Goal: Task Accomplishment & Management: Manage account settings

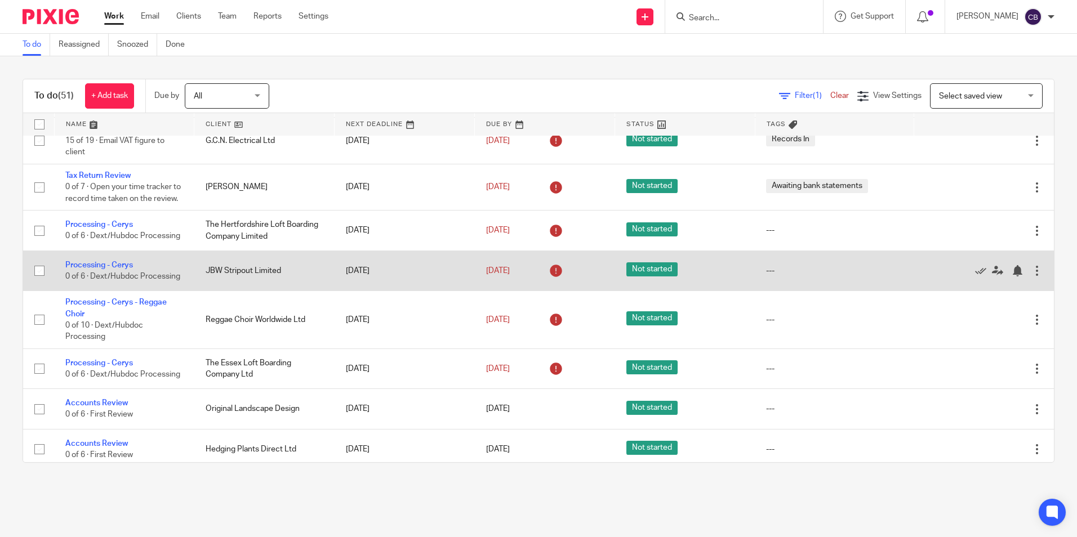
scroll to position [732, 0]
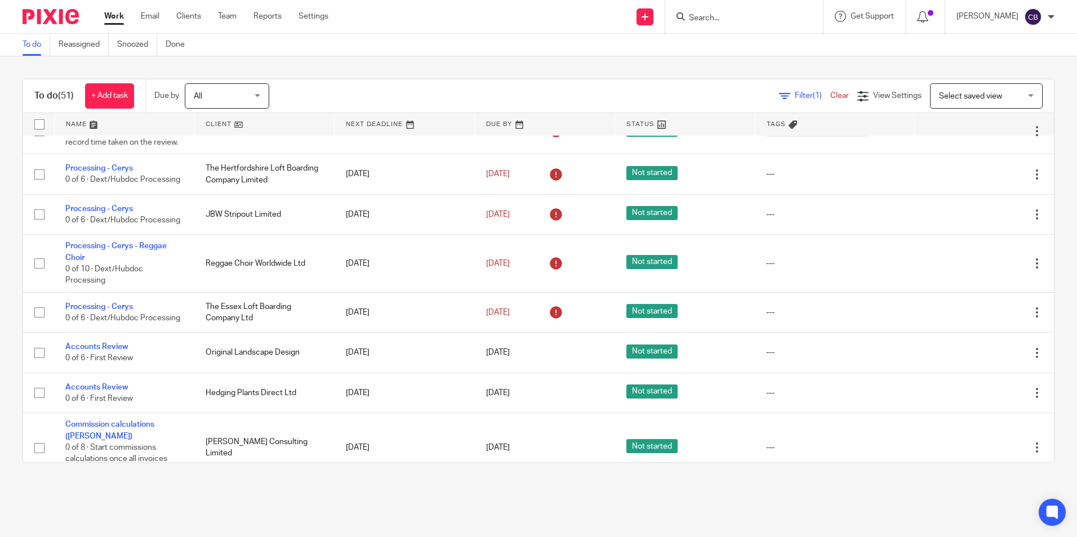
drag, startPoint x: 340, startPoint y: 297, endPoint x: 256, endPoint y: 505, distance: 224.1
click at [256, 505] on main "To do Reassigned Snoozed Done To do (51) + Add task Due by All All Today Tomorr…" at bounding box center [538, 268] width 1077 height 537
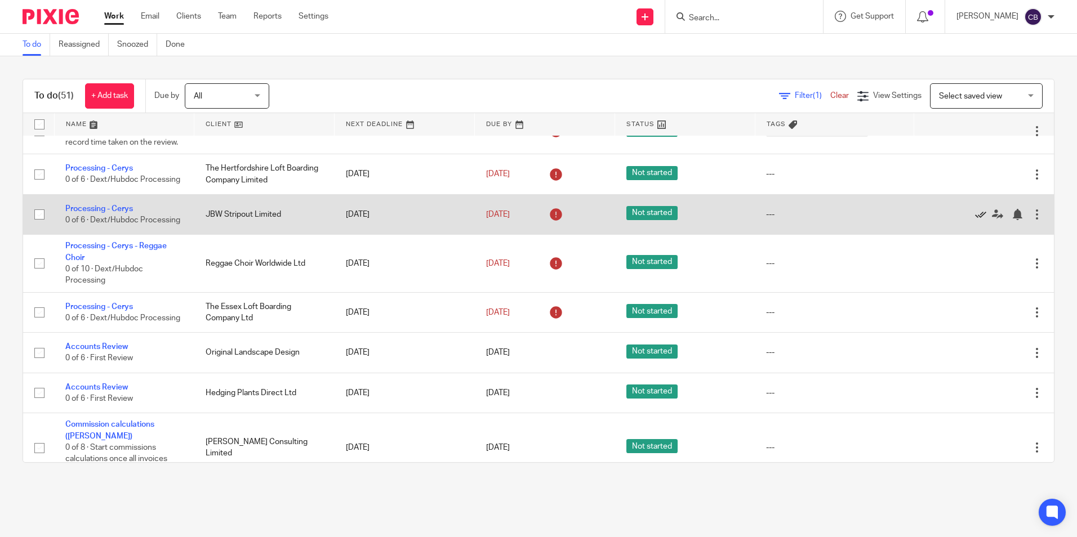
click at [975, 220] on icon at bounding box center [980, 214] width 11 height 11
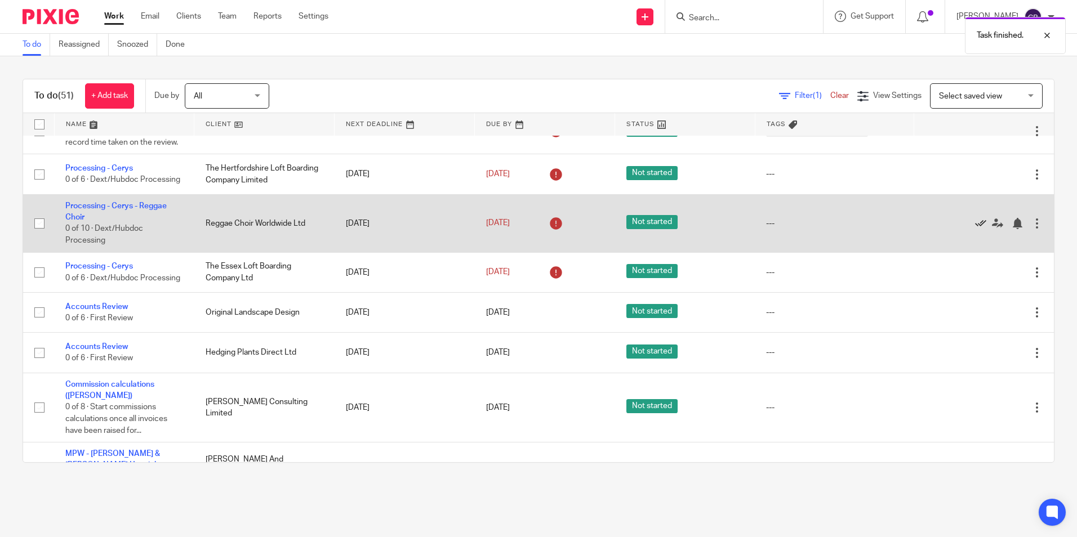
click at [975, 229] on icon at bounding box center [980, 223] width 11 height 11
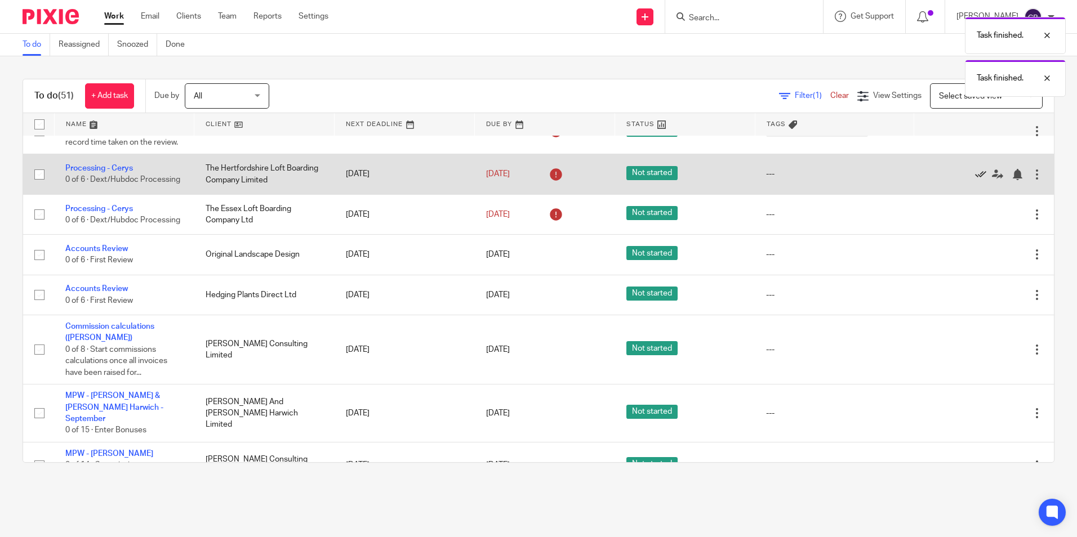
click at [975, 180] on icon at bounding box center [980, 174] width 11 height 11
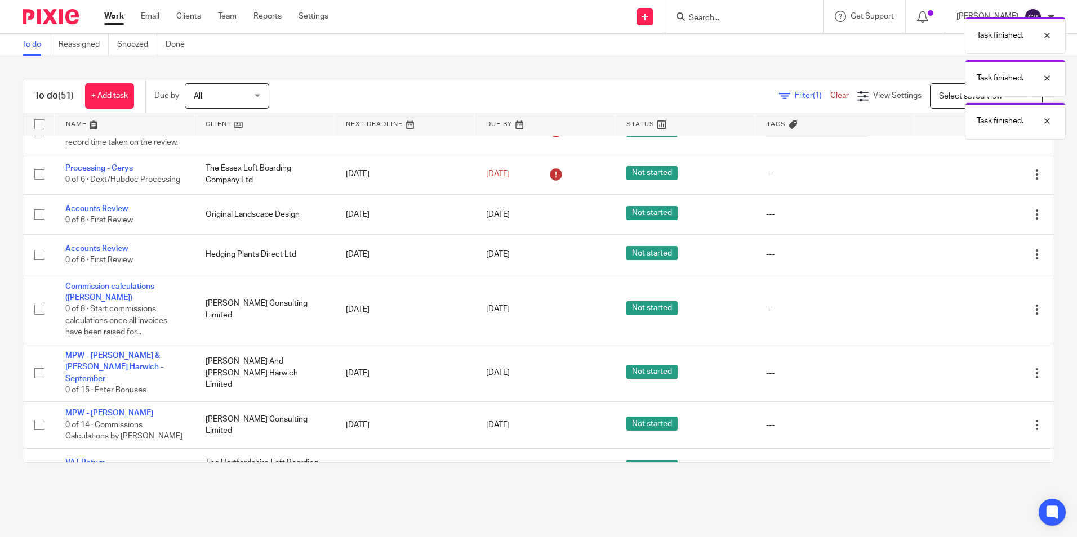
click at [975, 180] on icon at bounding box center [980, 174] width 11 height 11
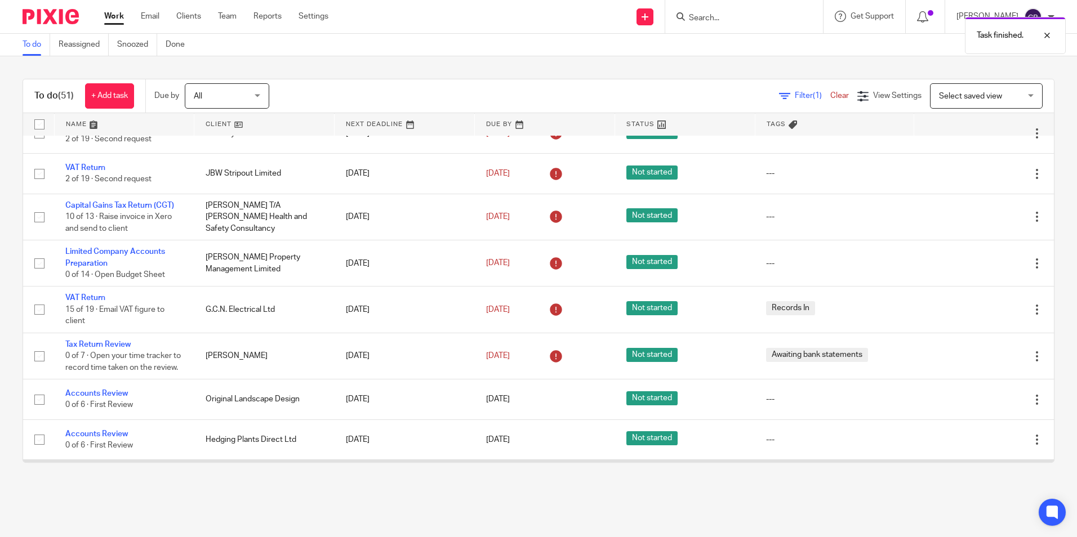
scroll to position [451, 0]
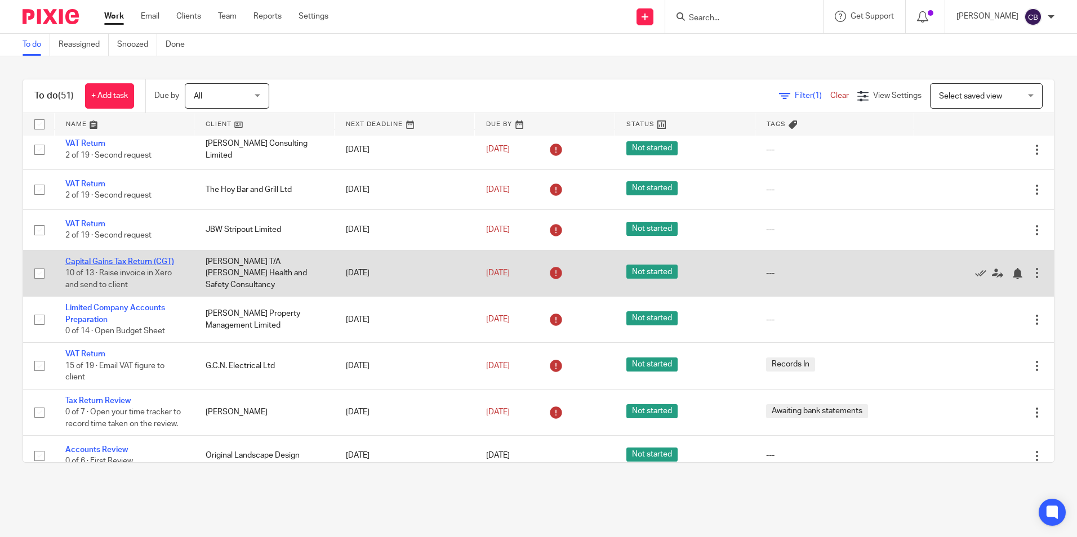
click at [120, 262] on link "Capital Gains Tax Return (CGT)" at bounding box center [119, 262] width 109 height 8
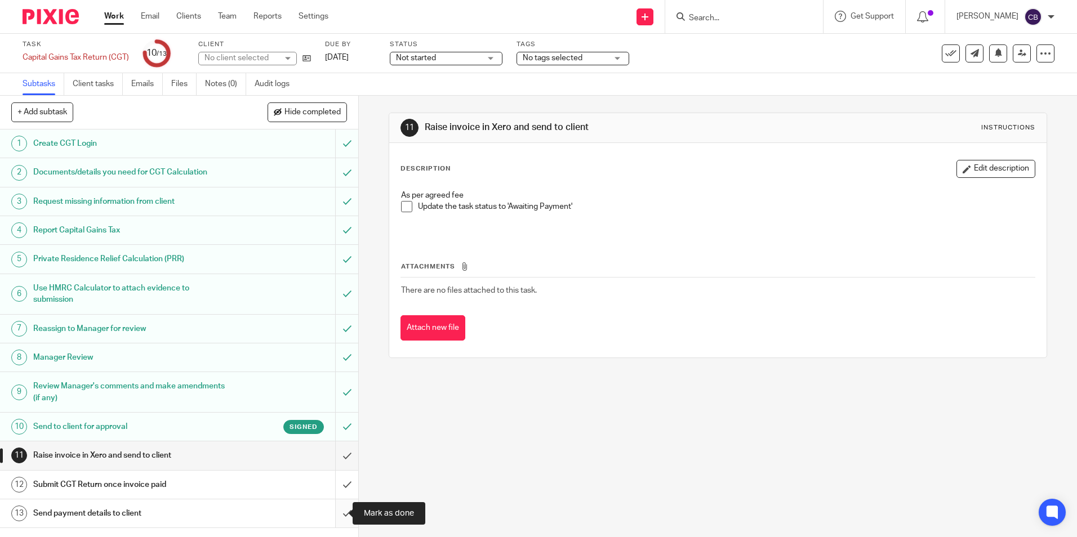
click at [340, 514] on input "submit" at bounding box center [179, 514] width 358 height 28
click at [337, 482] on input "submit" at bounding box center [179, 485] width 358 height 28
click at [337, 454] on input "submit" at bounding box center [179, 456] width 358 height 28
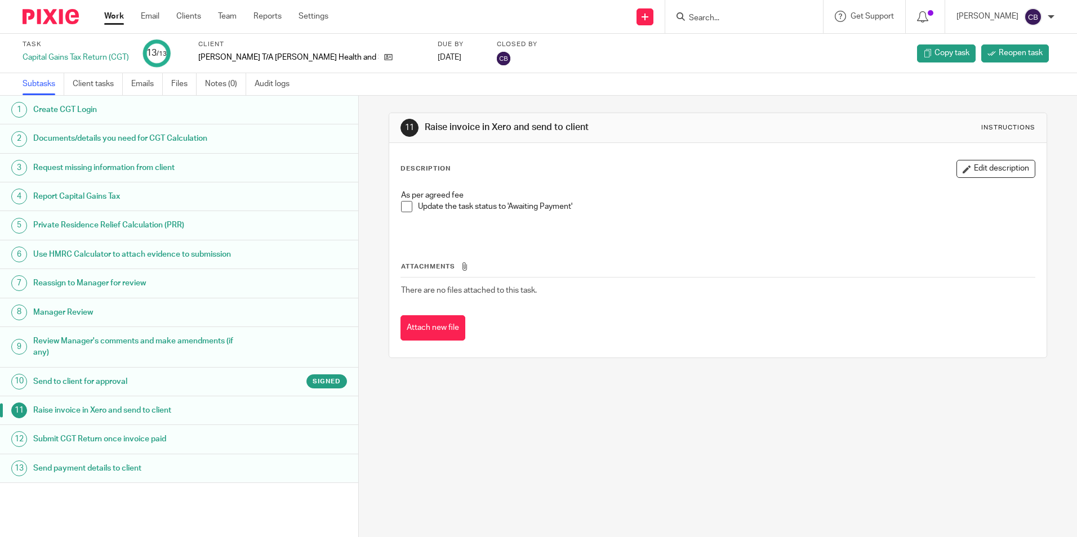
drag, startPoint x: 113, startPoint y: 17, endPoint x: 149, endPoint y: 10, distance: 36.9
click at [113, 17] on link "Work" at bounding box center [114, 16] width 20 height 11
